Goal: Task Accomplishment & Management: Manage account settings

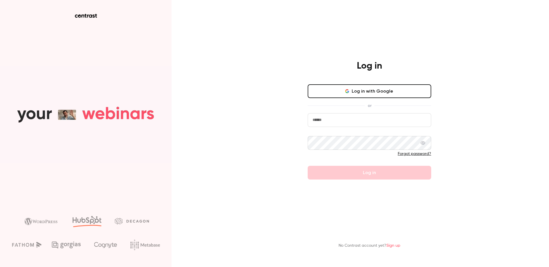
click at [362, 90] on button "Log in with Google" at bounding box center [369, 91] width 123 height 14
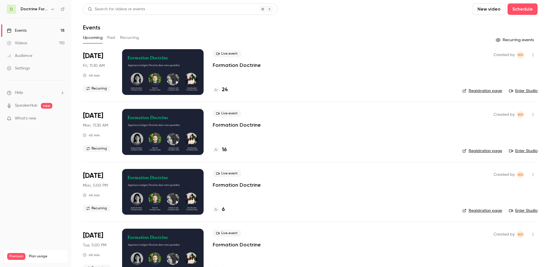
click at [38, 7] on h6 "Doctrine Formation Avocats" at bounding box center [34, 9] width 27 height 6
click at [41, 8] on h6 "Doctrine Formation Avocats" at bounding box center [34, 9] width 27 height 6
click at [49, 9] on button "button" at bounding box center [52, 9] width 7 height 7
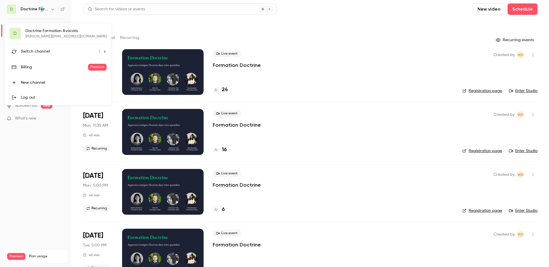
click at [49, 53] on div "Switch channel 7" at bounding box center [60, 52] width 79 height 6
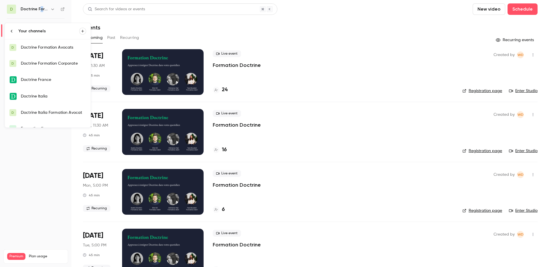
click at [64, 50] on div "Doctrine Formation Avocats" at bounding box center [53, 48] width 65 height 6
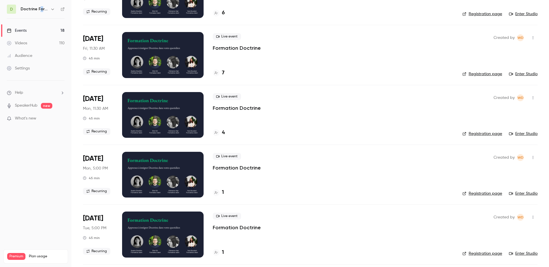
scroll to position [9, 0]
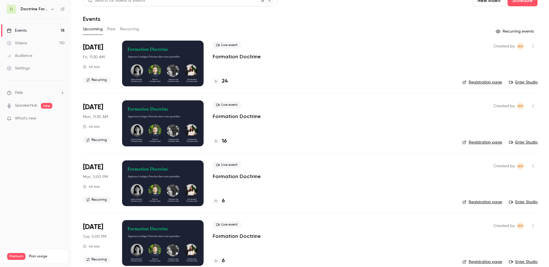
click at [37, 10] on h6 "Doctrine Formation Avocats" at bounding box center [34, 9] width 27 height 6
click at [47, 10] on h6 "Doctrine Formation Avocats" at bounding box center [34, 9] width 27 height 6
click at [51, 10] on icon "button" at bounding box center [52, 9] width 5 height 5
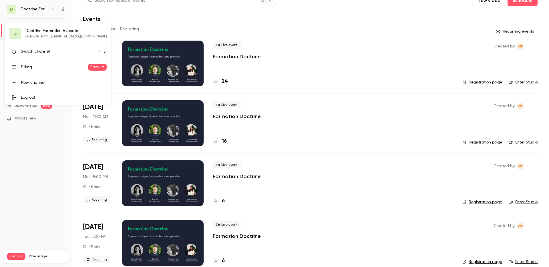
click at [44, 49] on span "Switch channel" at bounding box center [35, 52] width 29 height 6
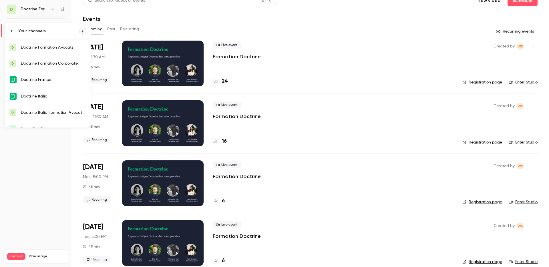
click at [41, 81] on div "Doctrine France" at bounding box center [53, 80] width 65 height 6
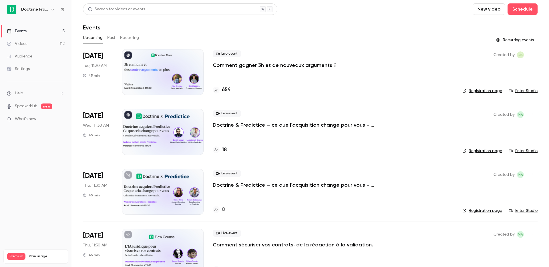
click at [494, 90] on link "Registration page" at bounding box center [482, 91] width 40 height 6
click at [158, 71] on div at bounding box center [162, 72] width 81 height 46
click at [489, 92] on link "Registration page" at bounding box center [482, 91] width 40 height 6
click at [221, 55] on span "Live event" at bounding box center [227, 53] width 28 height 7
click at [160, 61] on div at bounding box center [162, 72] width 81 height 46
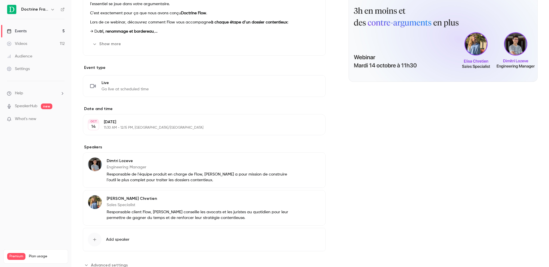
scroll to position [103, 0]
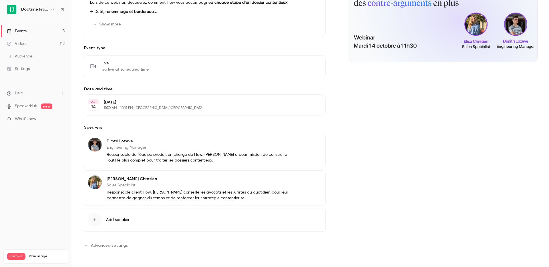
click at [36, 117] on span "What's new" at bounding box center [25, 119] width 21 height 6
click at [282, 23] on div at bounding box center [274, 133] width 549 height 267
click at [272, 68] on div "Live Go live at scheduled time Edit" at bounding box center [204, 66] width 228 height 12
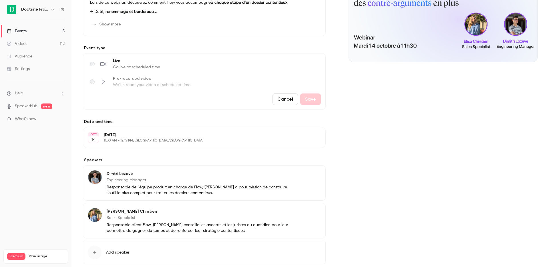
click at [294, 97] on button "Cancel" at bounding box center [284, 98] width 25 height 11
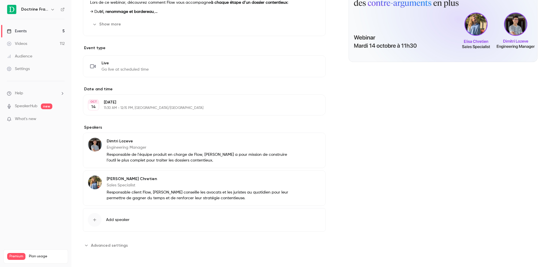
click at [393, 99] on div "Cover image" at bounding box center [442, 99] width 189 height 301
